Goal: Submit feedback/report problem

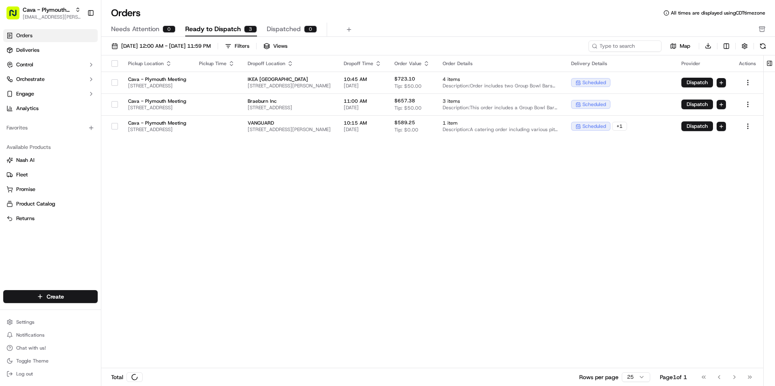
click at [66, 12] on span "Cava - Plymouth Meeting" at bounding box center [47, 10] width 49 height 8
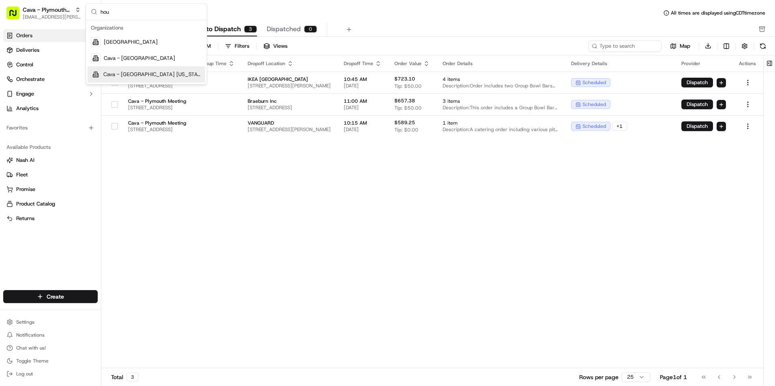
type input "hou"
click at [142, 74] on span "Cava - [GEOGRAPHIC_DATA] [US_STATE]" at bounding box center [152, 74] width 98 height 7
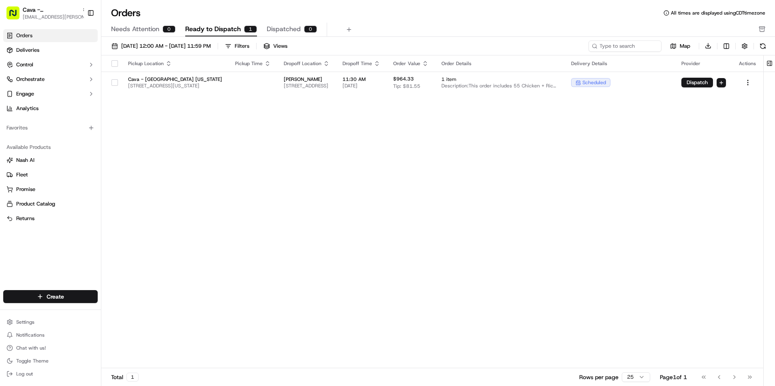
click at [396, 15] on div "Orders All times are displayed using CDT timezone" at bounding box center [437, 12] width 673 height 13
click at [75, 54] on link "Deliveries" at bounding box center [50, 50] width 94 height 13
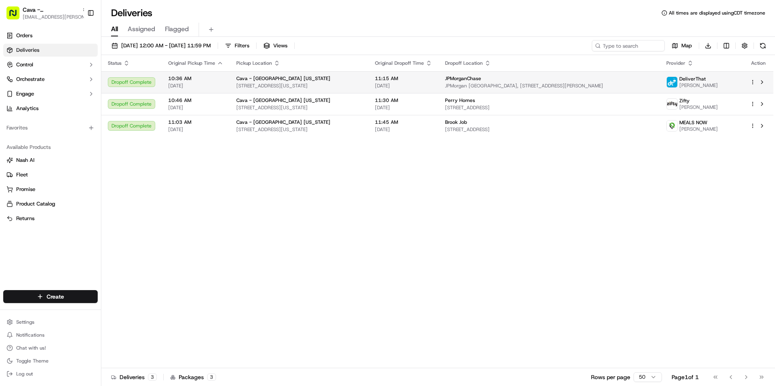
click at [481, 80] on span "JPMorganChase" at bounding box center [463, 78] width 36 height 6
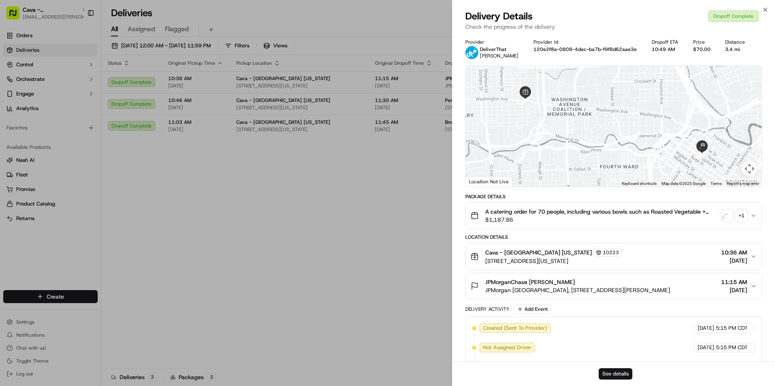
click at [613, 376] on button "See details" at bounding box center [615, 374] width 34 height 11
click at [764, 9] on icon "button" at bounding box center [764, 9] width 3 height 3
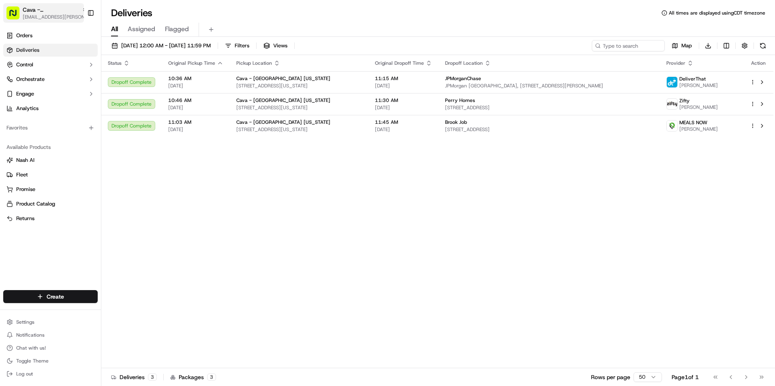
click at [44, 17] on span "[EMAIL_ADDRESS][PERSON_NAME][DOMAIN_NAME]" at bounding box center [55, 17] width 65 height 6
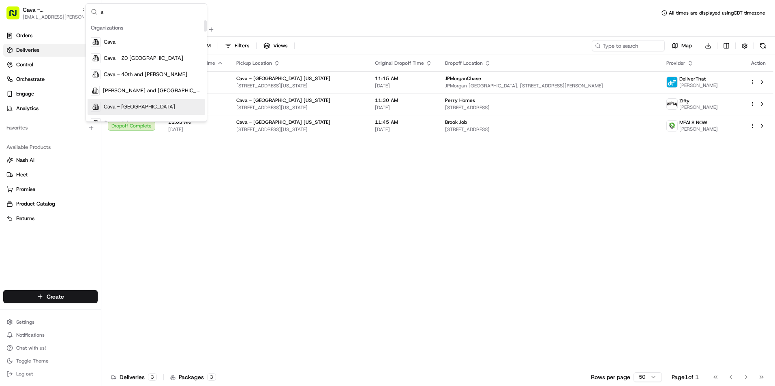
type input "a"
click at [165, 103] on div "Cava - [GEOGRAPHIC_DATA]" at bounding box center [145, 107] width 117 height 16
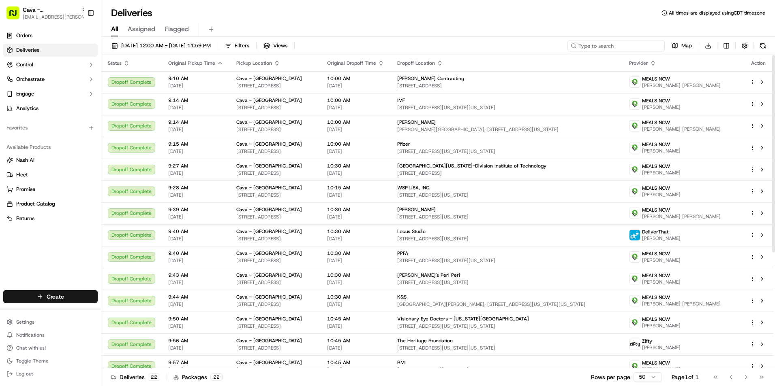
click at [616, 47] on input at bounding box center [615, 45] width 97 height 11
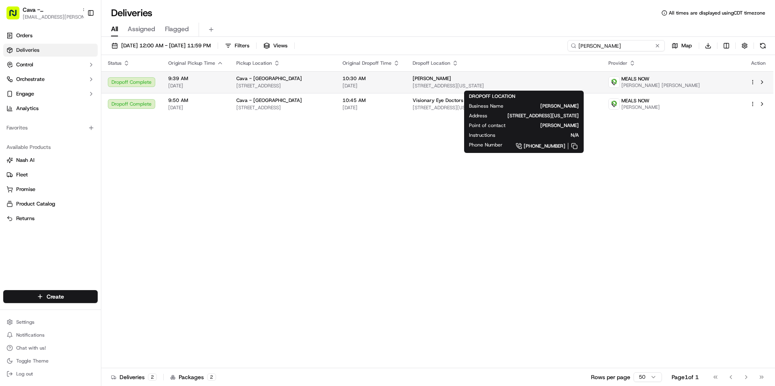
type input "[PERSON_NAME]"
click at [490, 79] on div "[PERSON_NAME]" at bounding box center [503, 78] width 183 height 6
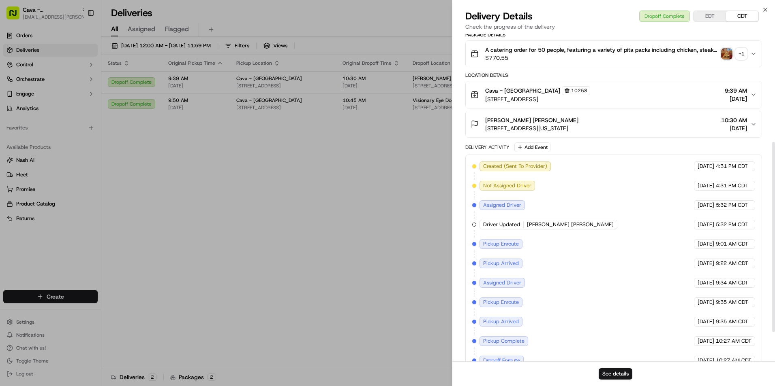
scroll to position [236, 0]
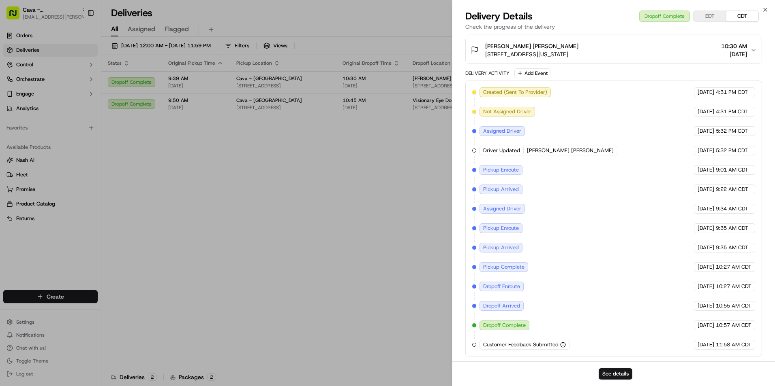
click at [709, 16] on button "EDT" at bounding box center [709, 16] width 32 height 11
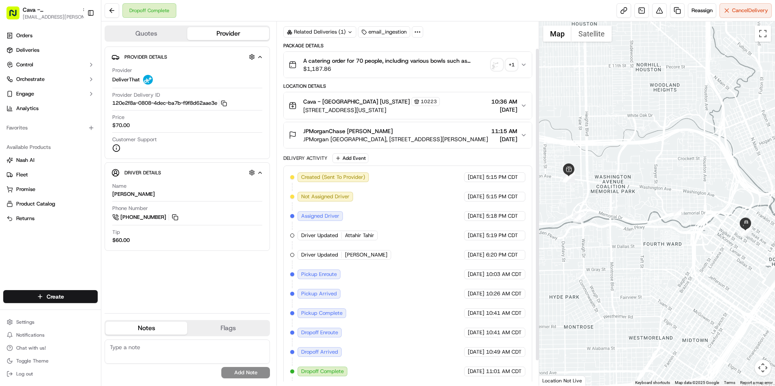
scroll to position [41, 0]
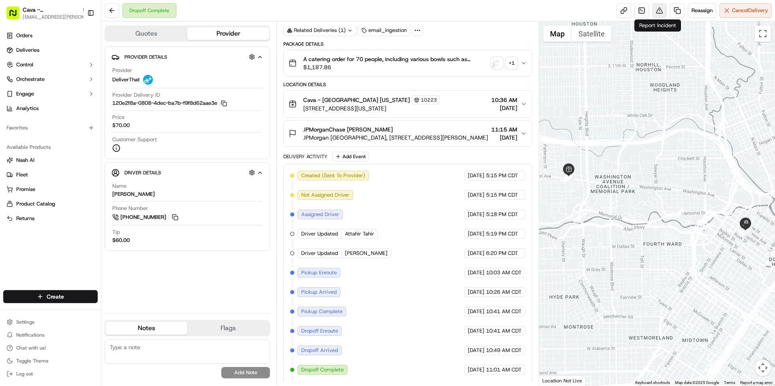
click at [659, 9] on button at bounding box center [659, 10] width 15 height 15
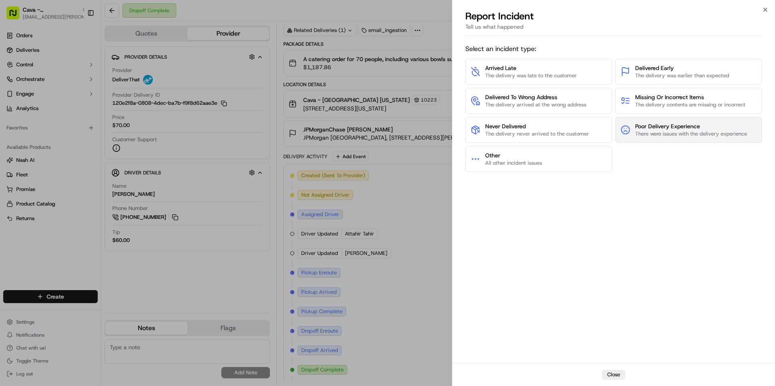
click at [649, 132] on span "There were issues with the delivery experience" at bounding box center [691, 133] width 112 height 7
